Goal: Check status: Check status

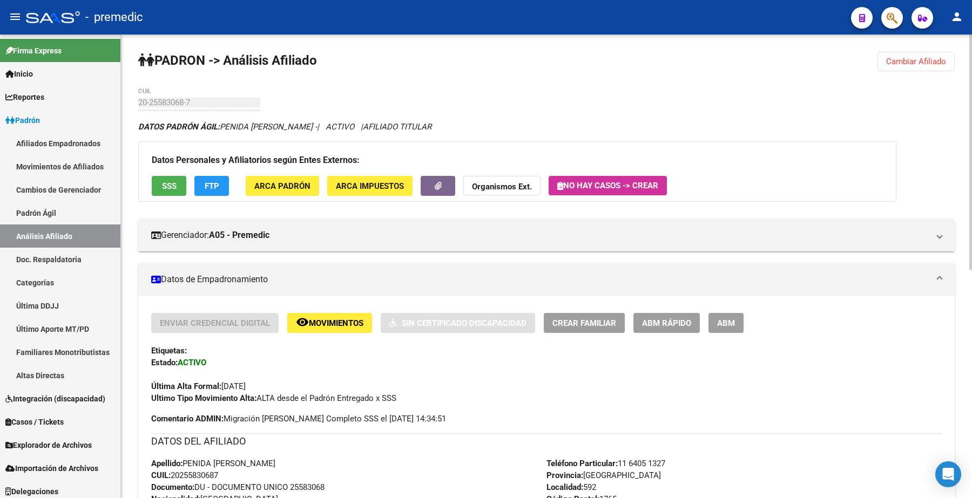
click at [484, 57] on span "Cambiar Afiliado" at bounding box center [916, 62] width 60 height 10
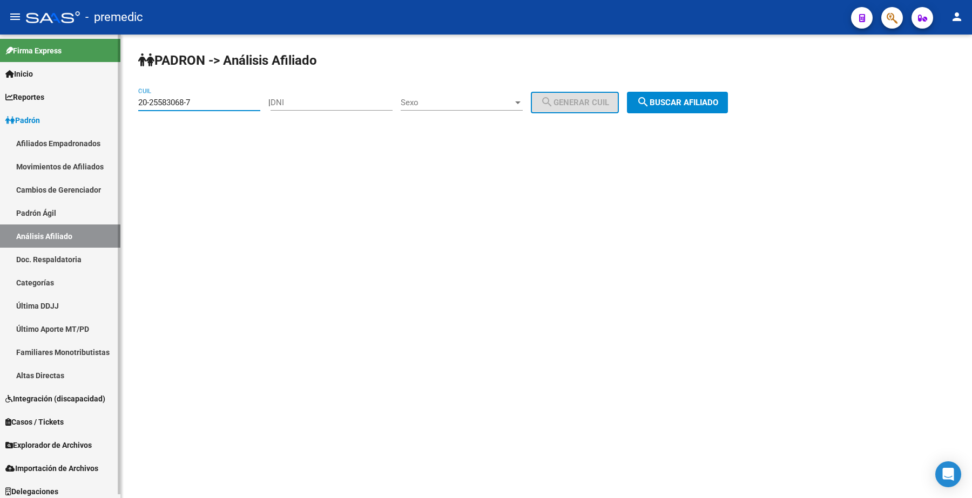
drag, startPoint x: 232, startPoint y: 101, endPoint x: 58, endPoint y: 87, distance: 175.0
click at [58, 87] on mat-sidenav-container "Firma Express Inicio Calendario SSS Instructivos Contacto OS Reportes [PERSON_N…" at bounding box center [486, 267] width 972 height 464
paste input "1496456-3"
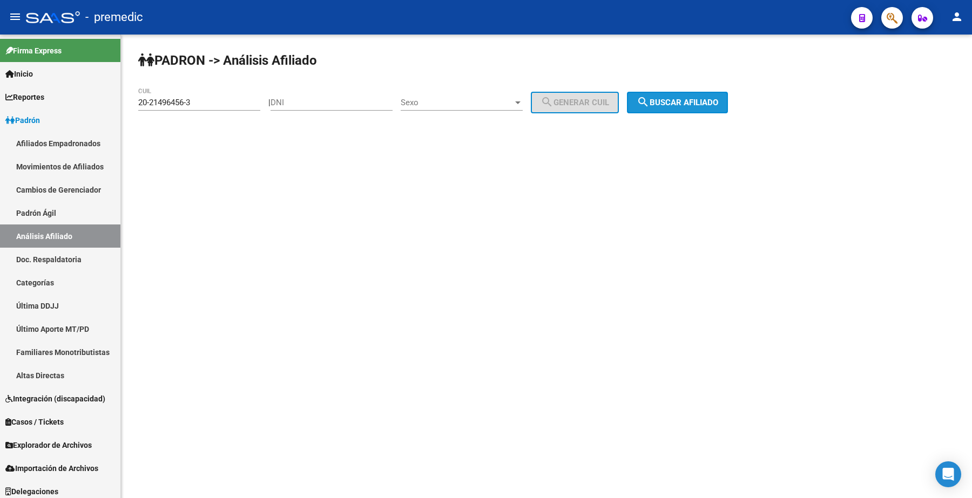
click at [484, 107] on mat-icon "search" at bounding box center [643, 102] width 13 height 13
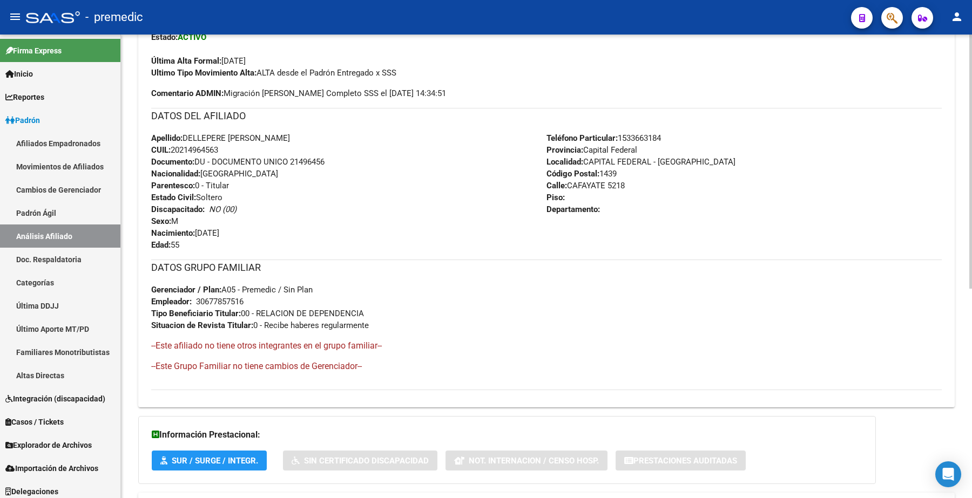
scroll to position [382, 0]
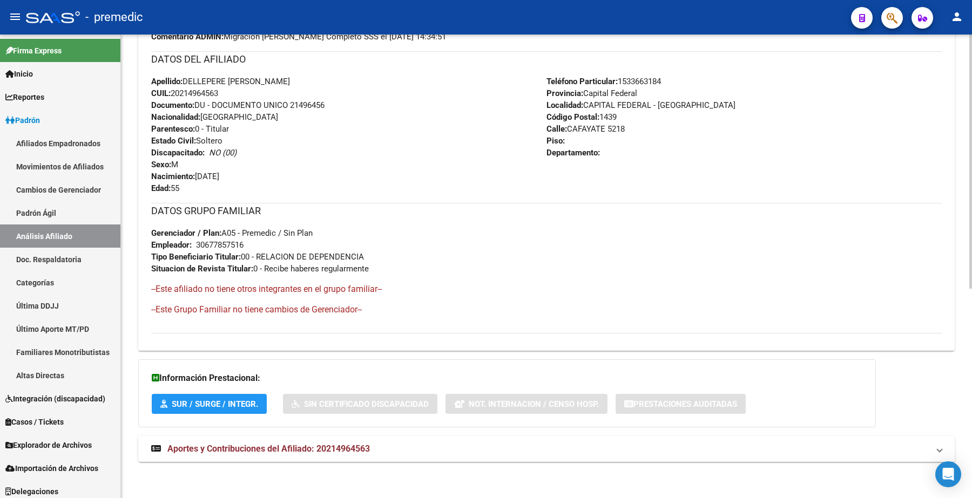
click at [227, 448] on span "Aportes y Contribuciones del Afiliado: 20214964563" at bounding box center [268, 449] width 202 height 10
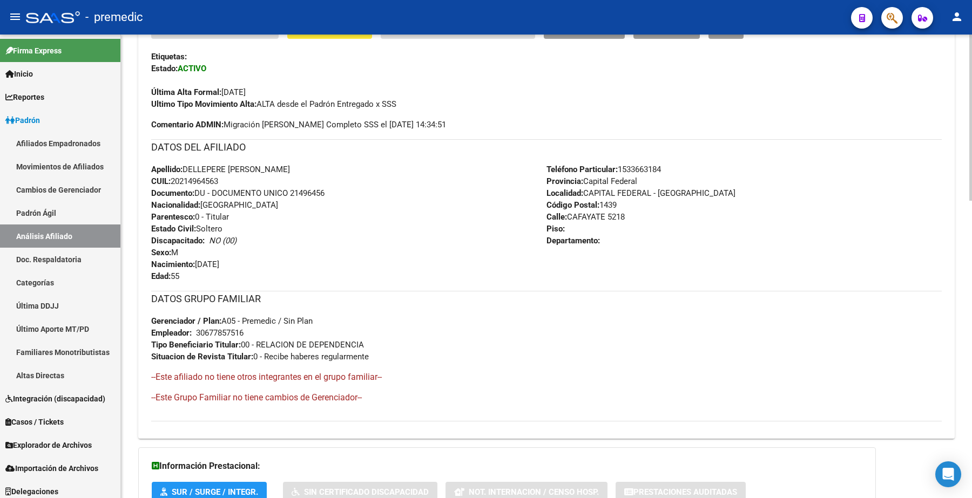
scroll to position [24, 0]
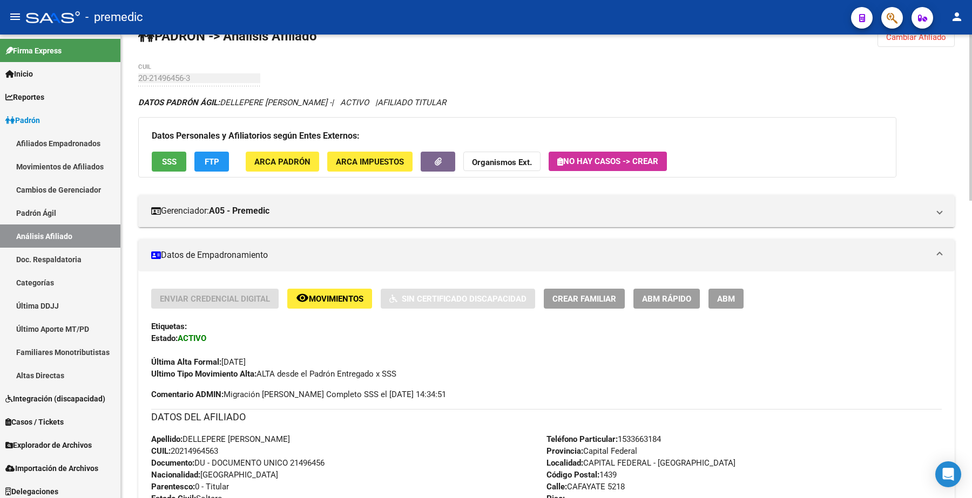
click at [332, 300] on span "Movimientos" at bounding box center [336, 299] width 55 height 10
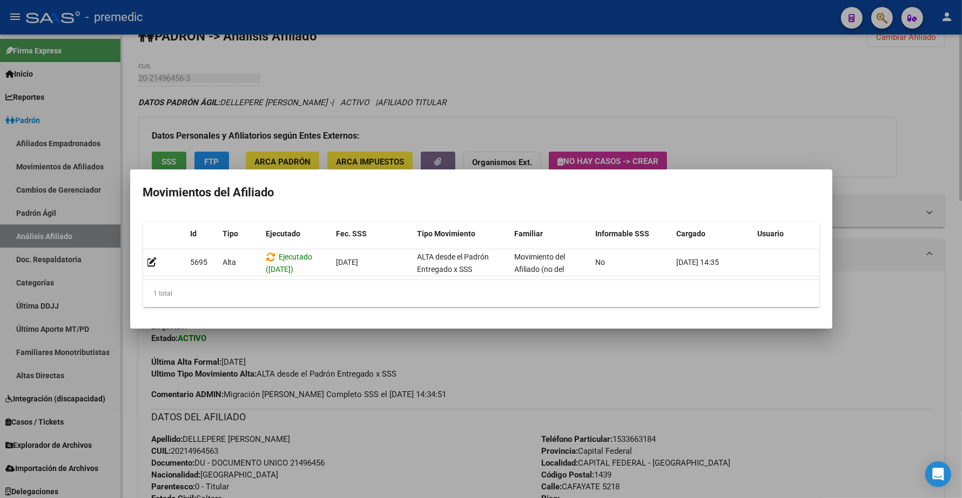
click at [466, 417] on div at bounding box center [481, 249] width 962 height 498
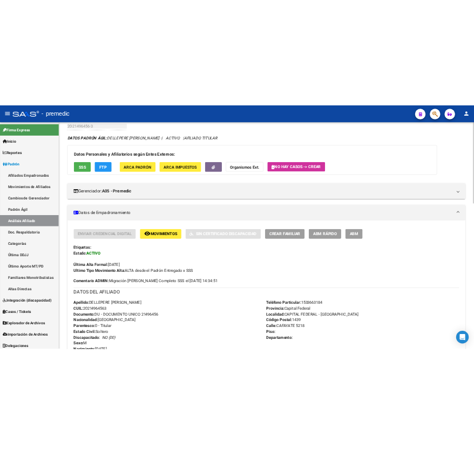
scroll to position [159, 0]
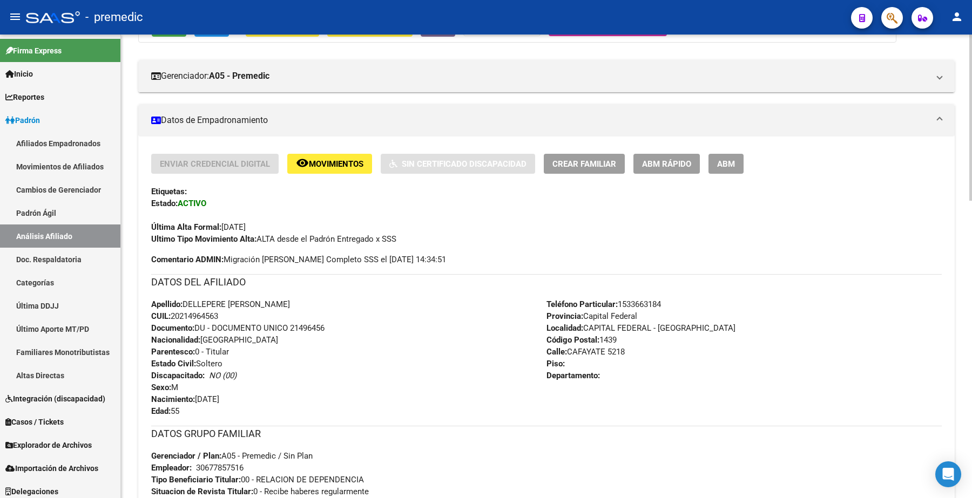
click at [327, 166] on span "Movimientos" at bounding box center [336, 164] width 55 height 10
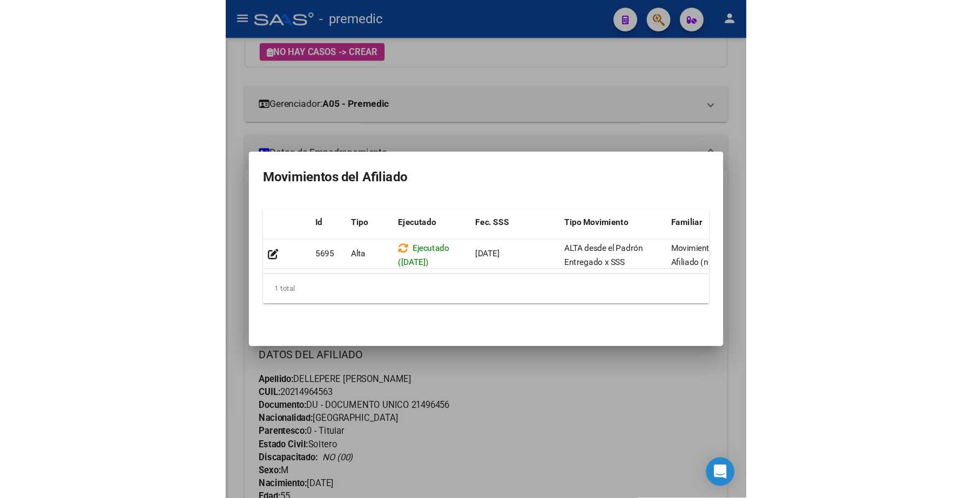
scroll to position [135, 0]
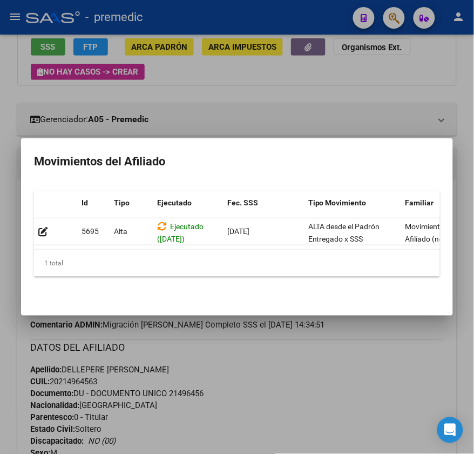
click at [440, 96] on div at bounding box center [237, 227] width 474 height 454
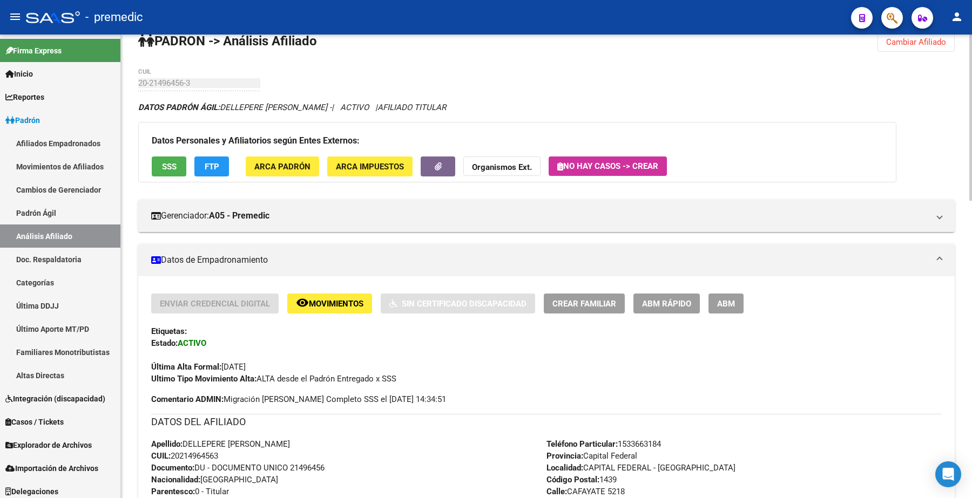
scroll to position [0, 0]
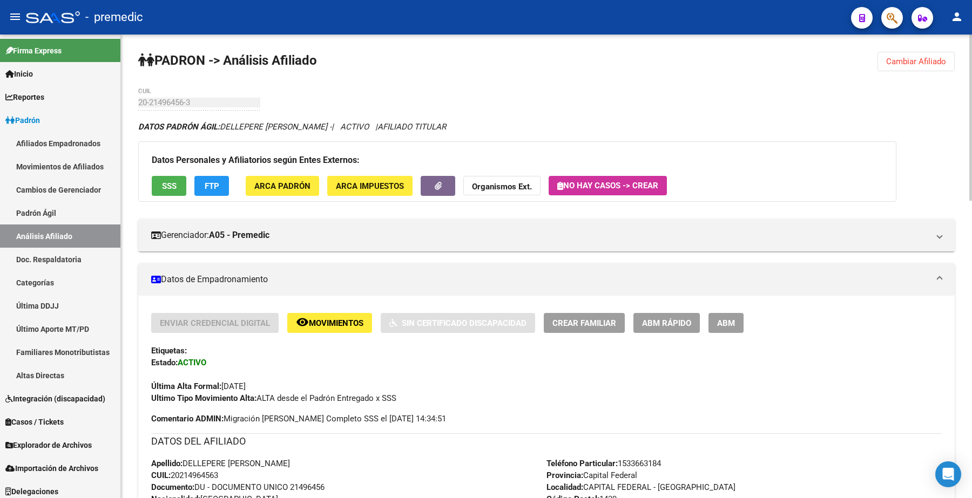
click at [484, 52] on button "Cambiar Afiliado" at bounding box center [915, 61] width 77 height 19
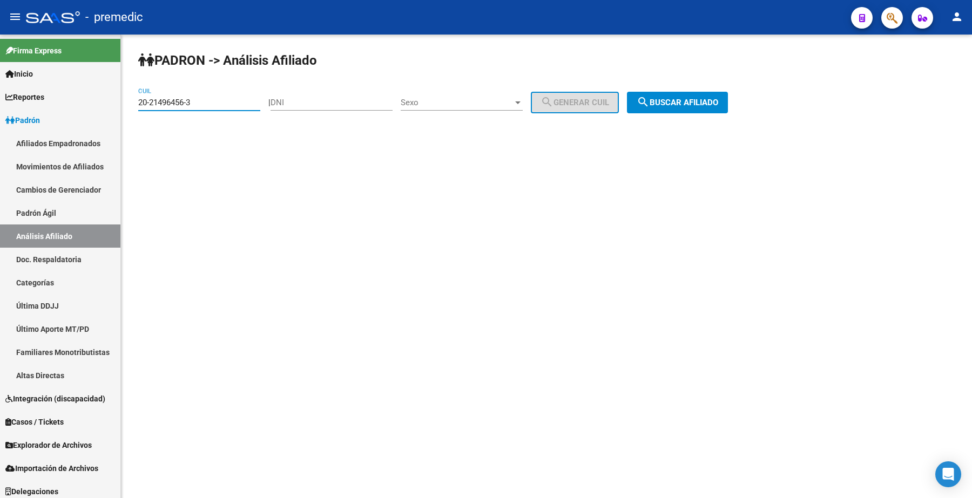
drag, startPoint x: 209, startPoint y: 102, endPoint x: 285, endPoint y: 170, distance: 102.1
click at [55, 95] on mat-sidenav-container "Firma Express Inicio Calendario SSS Instructivos Contacto OS Reportes [PERSON_N…" at bounding box center [486, 267] width 972 height 464
paste input "3-26328543"
type input "23-26328543-3"
click at [484, 109] on button "search Buscar afiliado" at bounding box center [677, 103] width 101 height 22
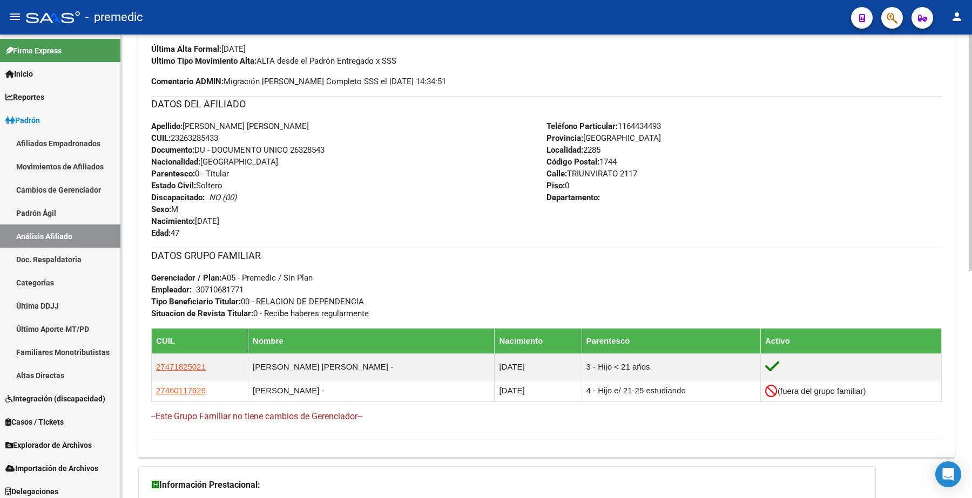
scroll to position [447, 0]
